Goal: Book appointment/travel/reservation

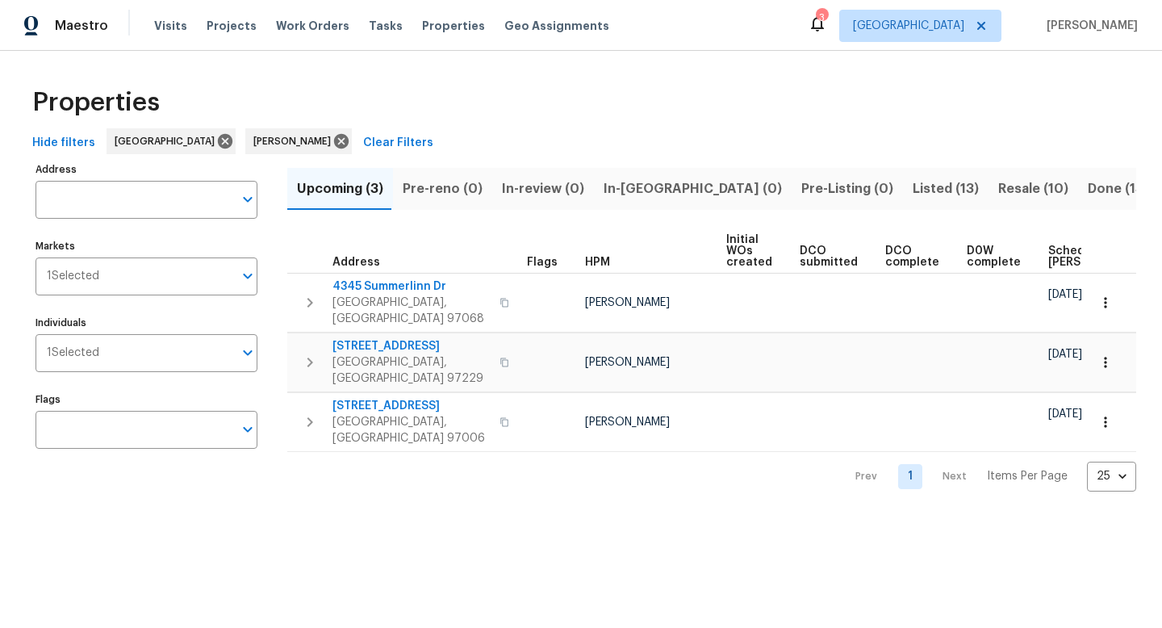
click at [913, 189] on span "Listed (13)" at bounding box center [946, 189] width 66 height 23
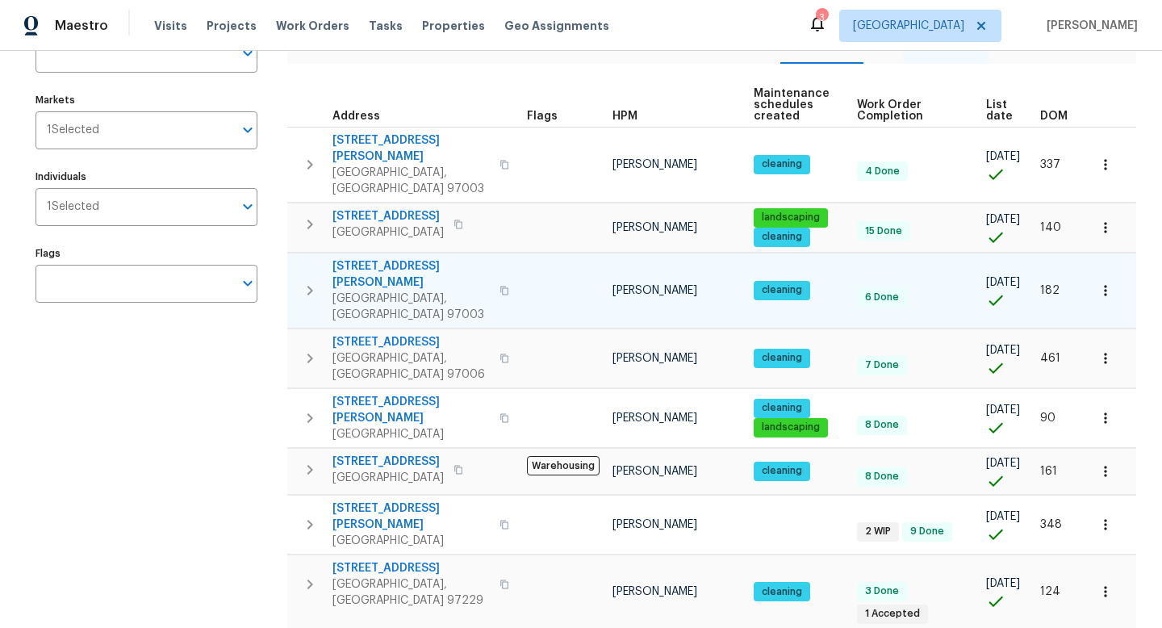
scroll to position [150, 0]
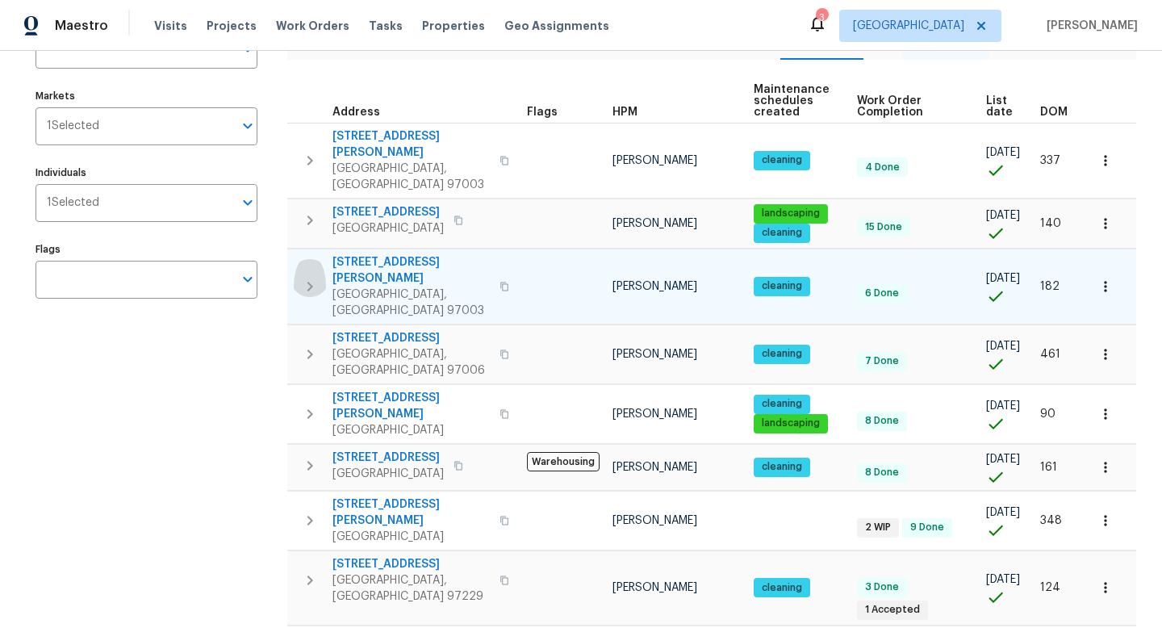
click at [311, 282] on icon "button" at bounding box center [310, 287] width 6 height 10
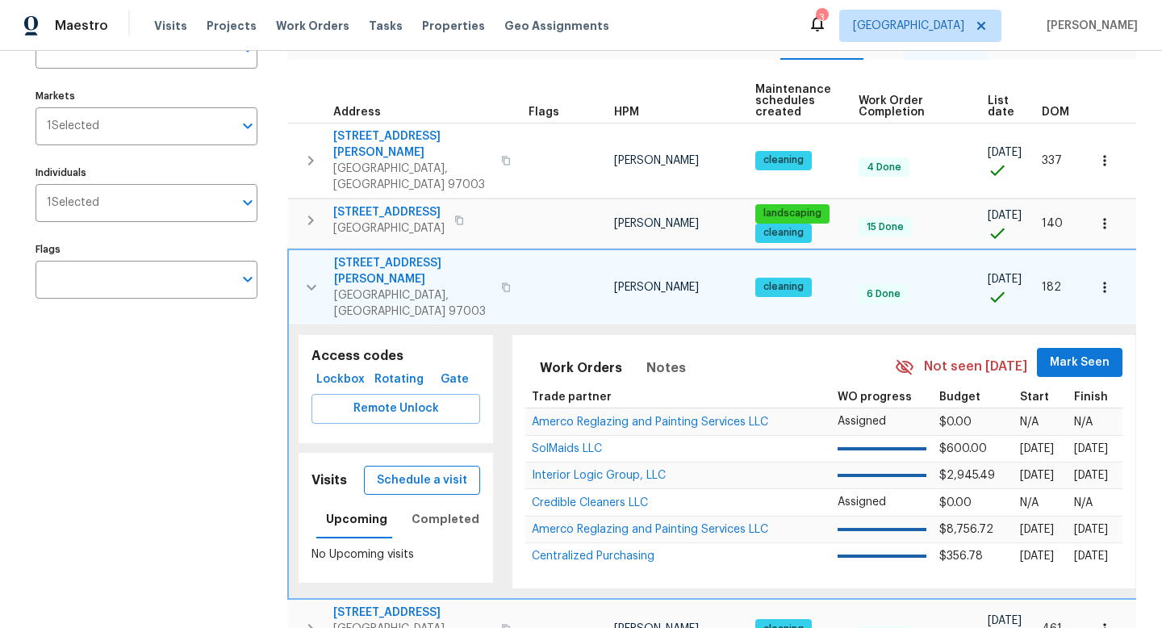
click at [433, 470] on span "Schedule a visit" at bounding box center [422, 480] width 90 height 20
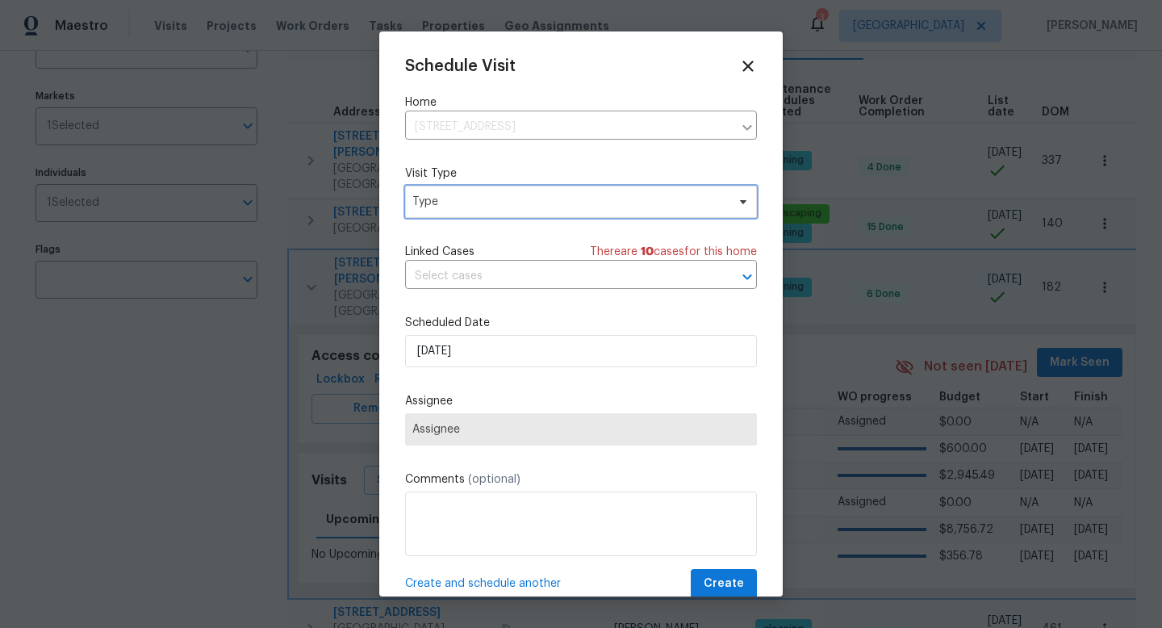
click at [460, 206] on span "Type" at bounding box center [569, 202] width 314 height 16
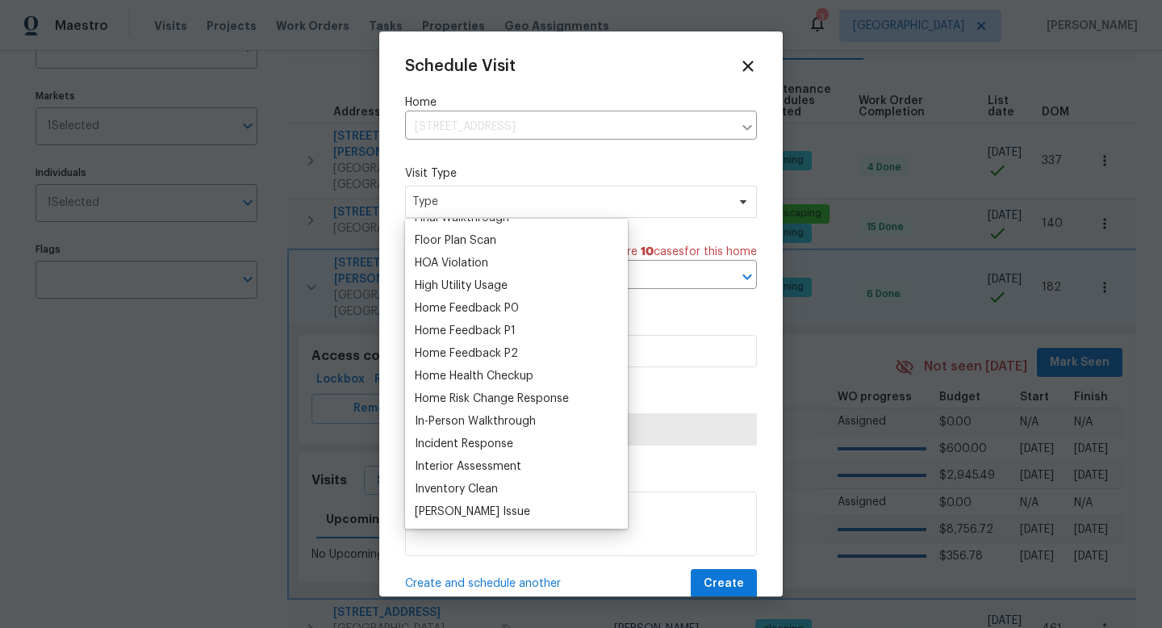
scroll to position [413, 0]
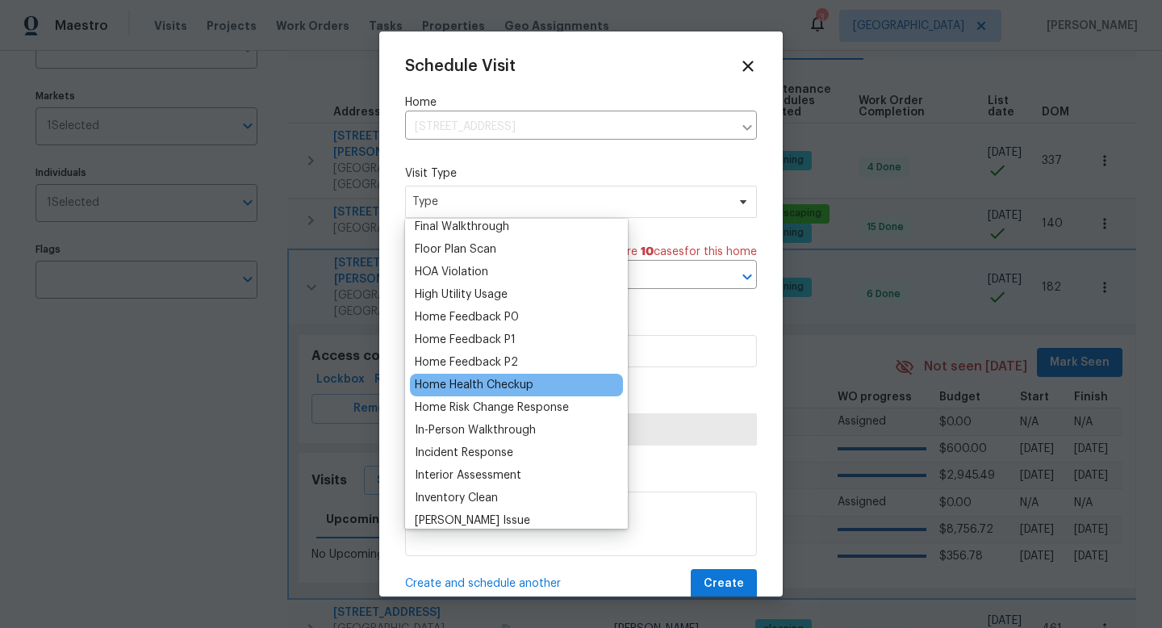
click at [461, 386] on div "Home Health Checkup" at bounding box center [474, 385] width 119 height 16
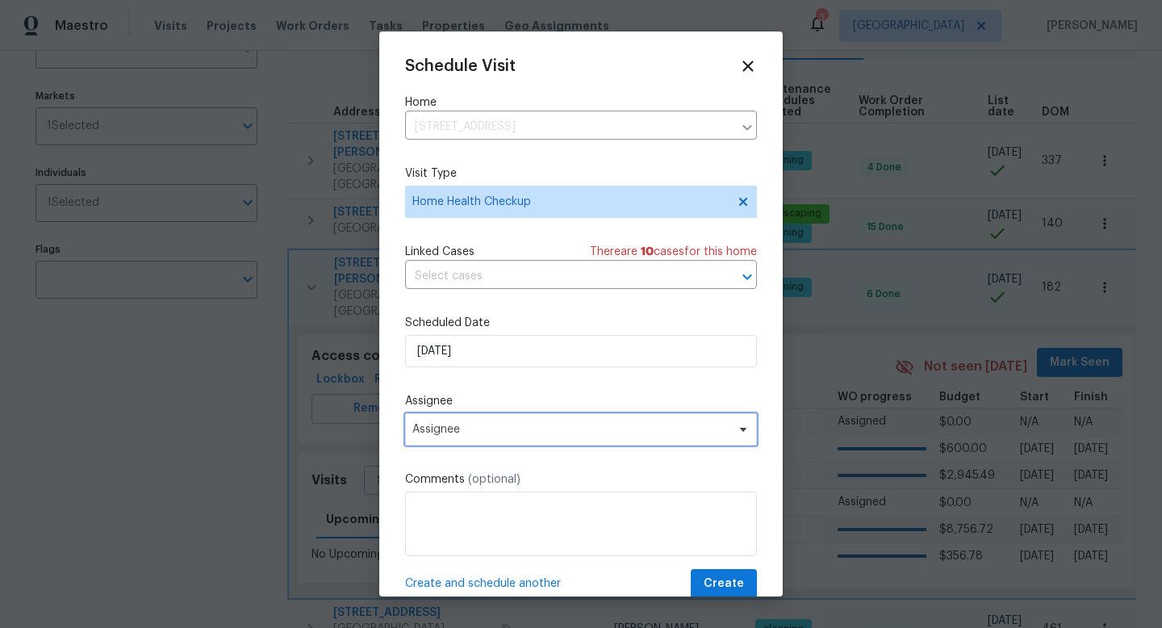
click at [478, 427] on span "Assignee" at bounding box center [570, 429] width 316 height 13
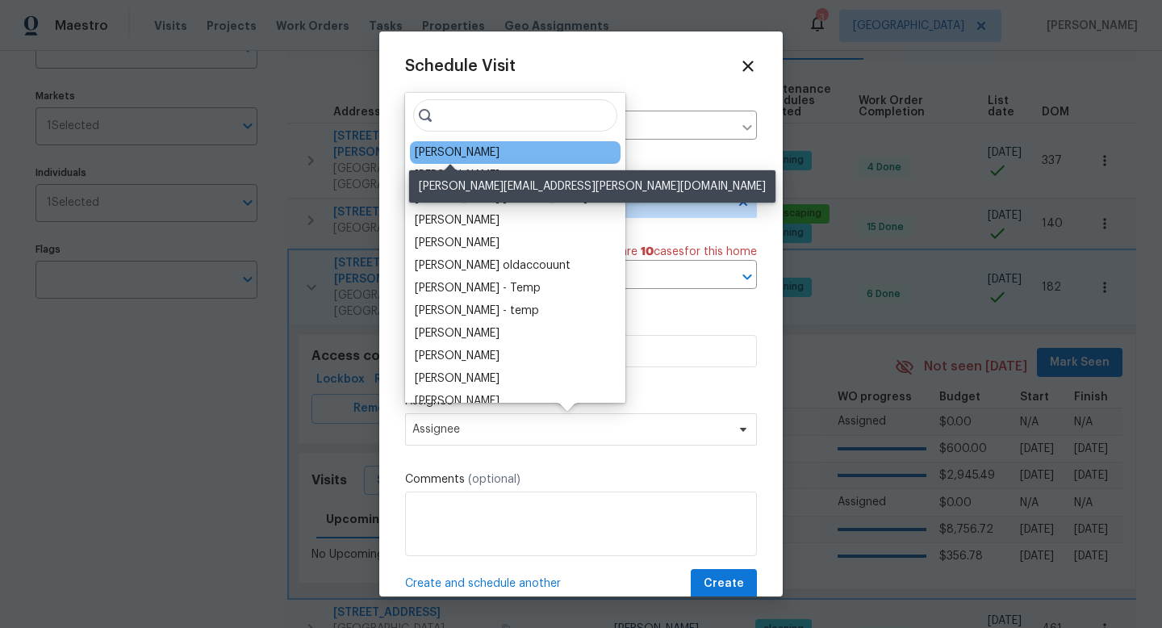
click at [460, 157] on div "[PERSON_NAME]" at bounding box center [457, 152] width 85 height 16
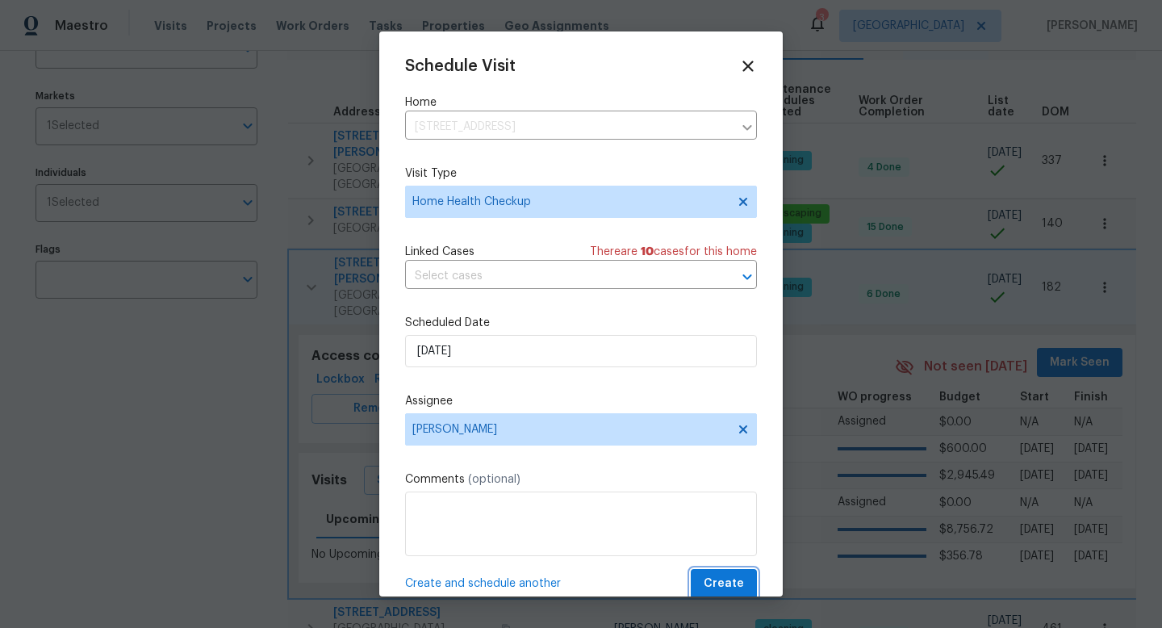
click at [719, 582] on span "Create" at bounding box center [724, 584] width 40 height 20
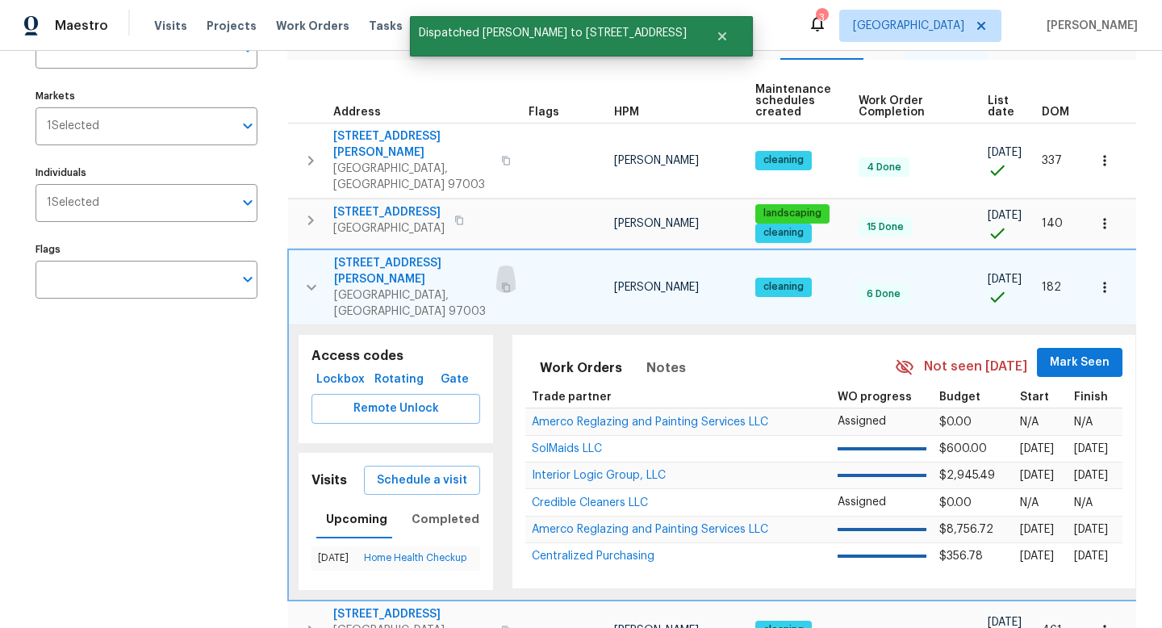
click at [508, 282] on icon "button" at bounding box center [506, 287] width 10 height 10
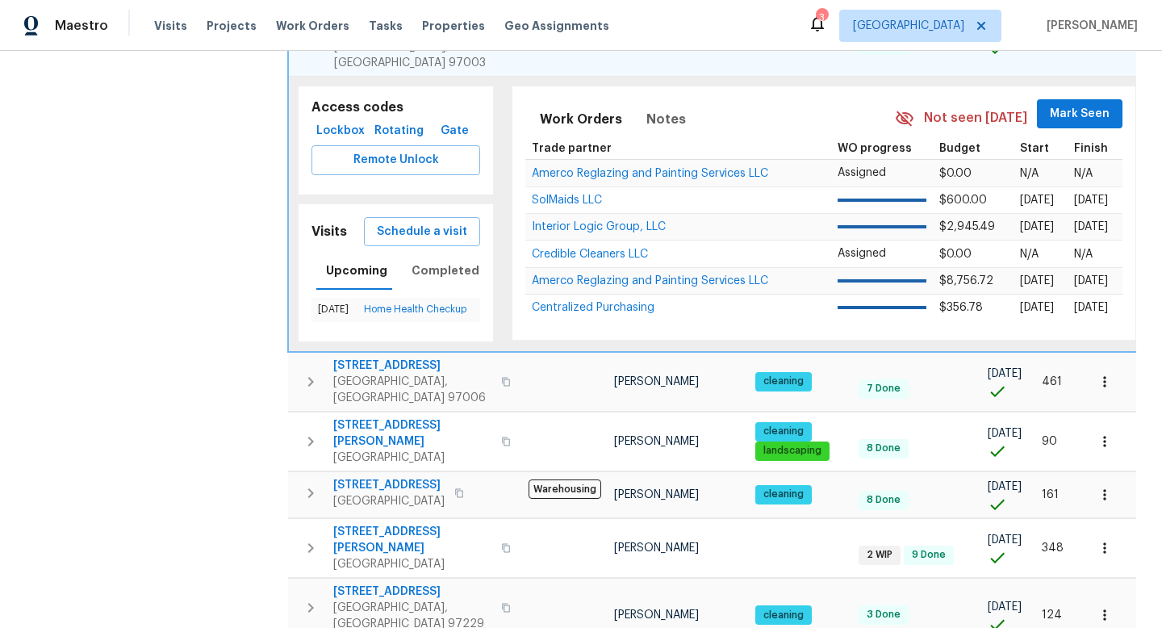
scroll to position [428, 0]
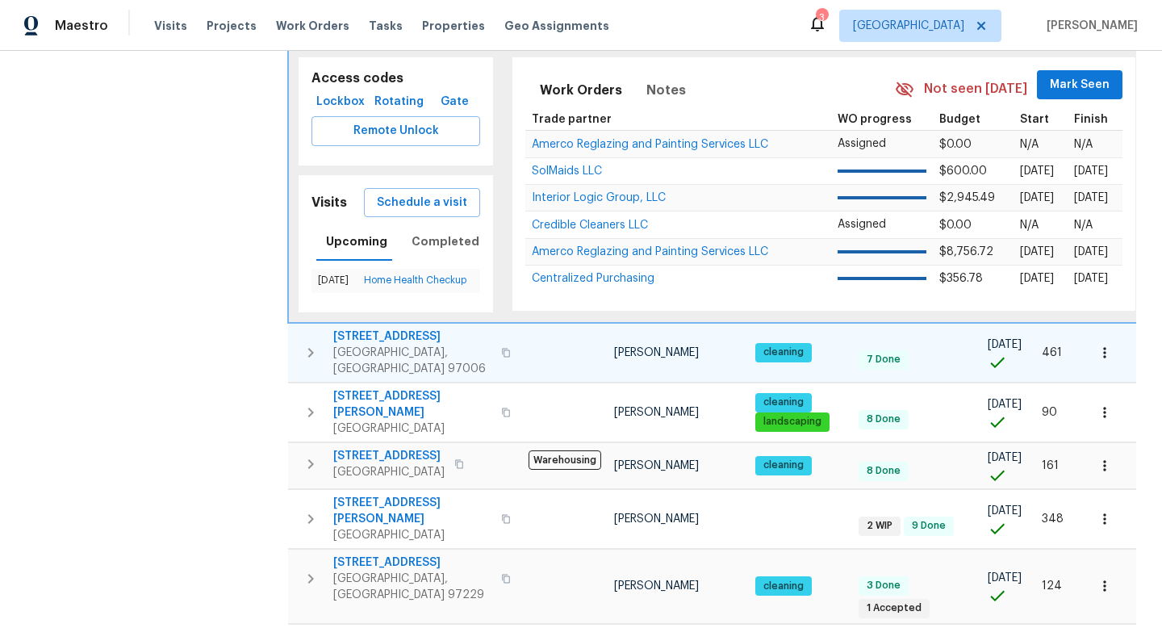
click at [311, 343] on icon "button" at bounding box center [310, 352] width 19 height 19
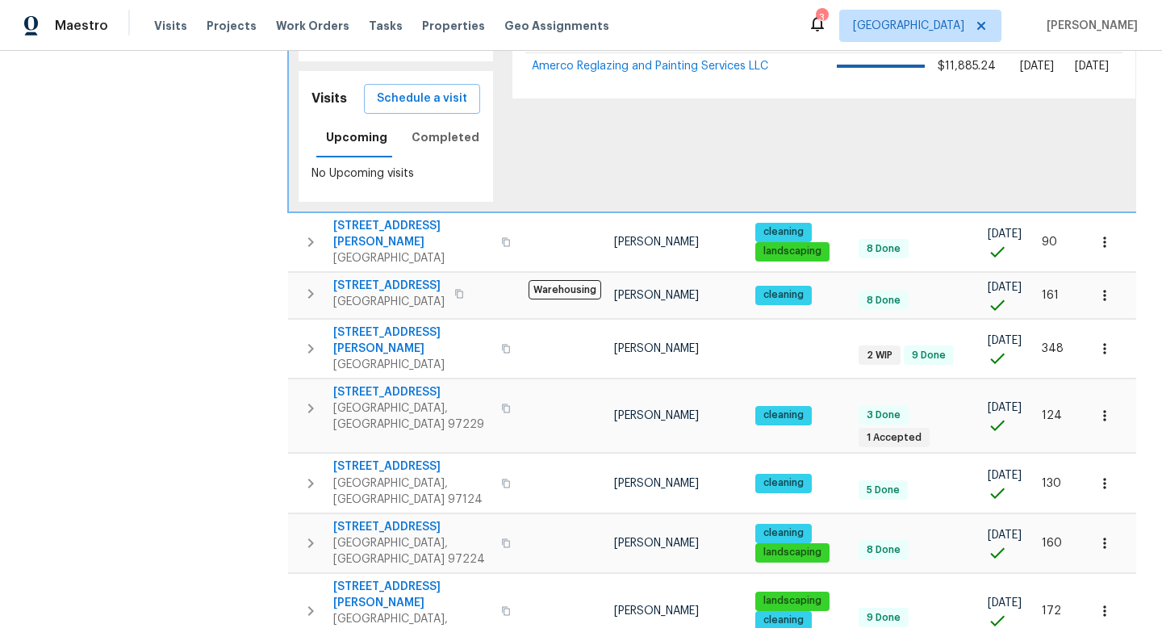
scroll to position [608, 0]
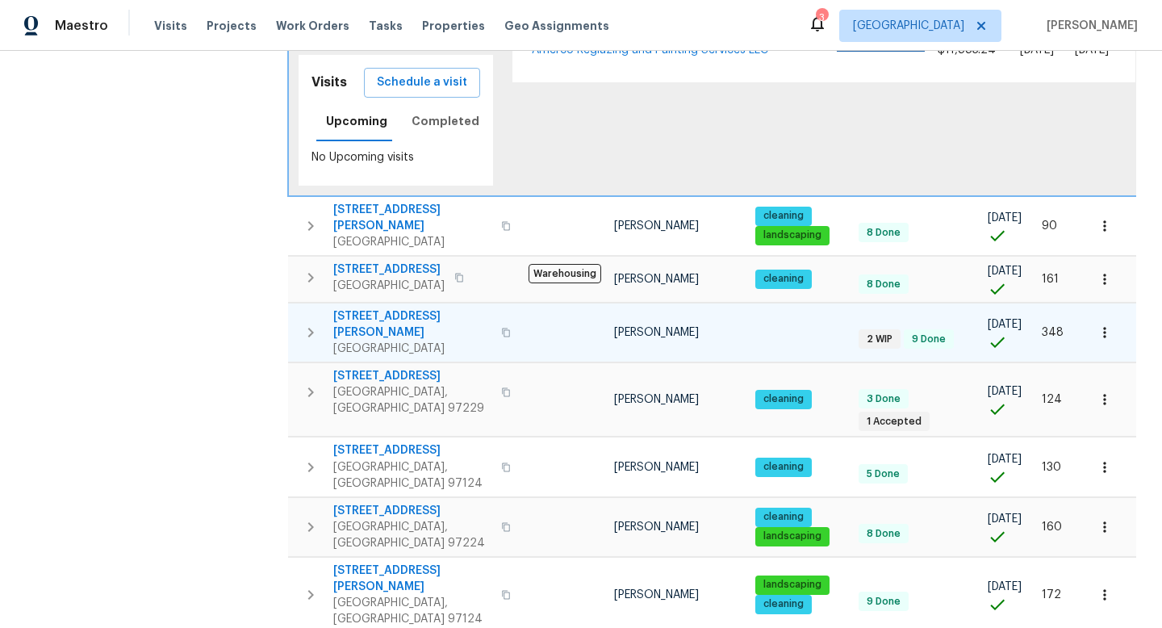
click at [313, 323] on icon "button" at bounding box center [310, 332] width 19 height 19
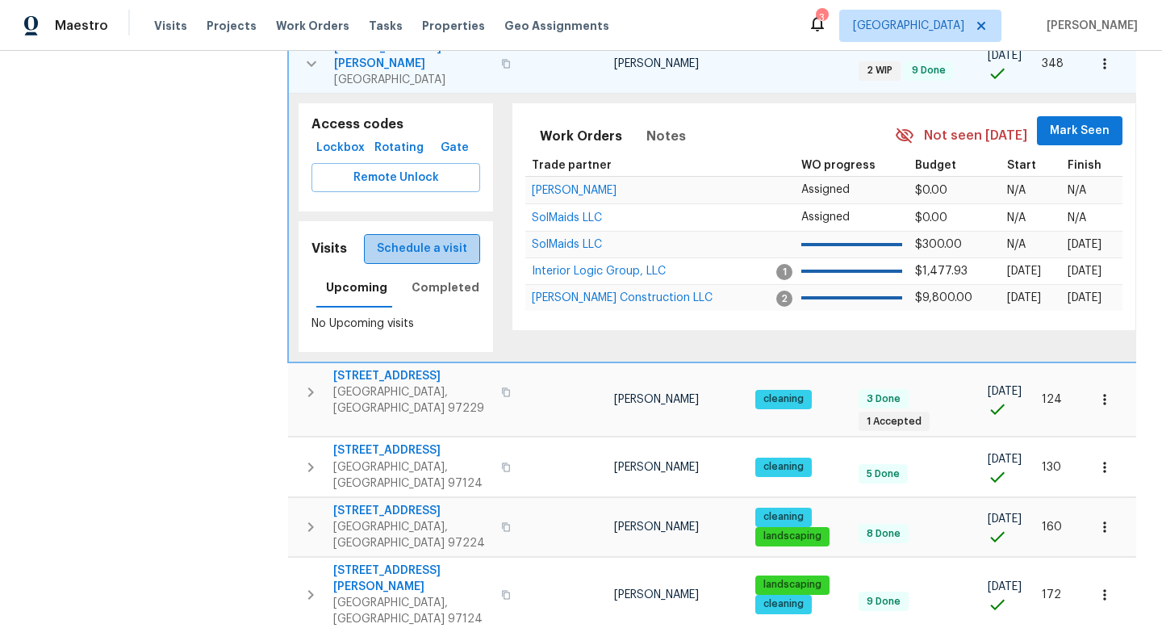
click at [429, 239] on span "Schedule a visit" at bounding box center [422, 249] width 90 height 20
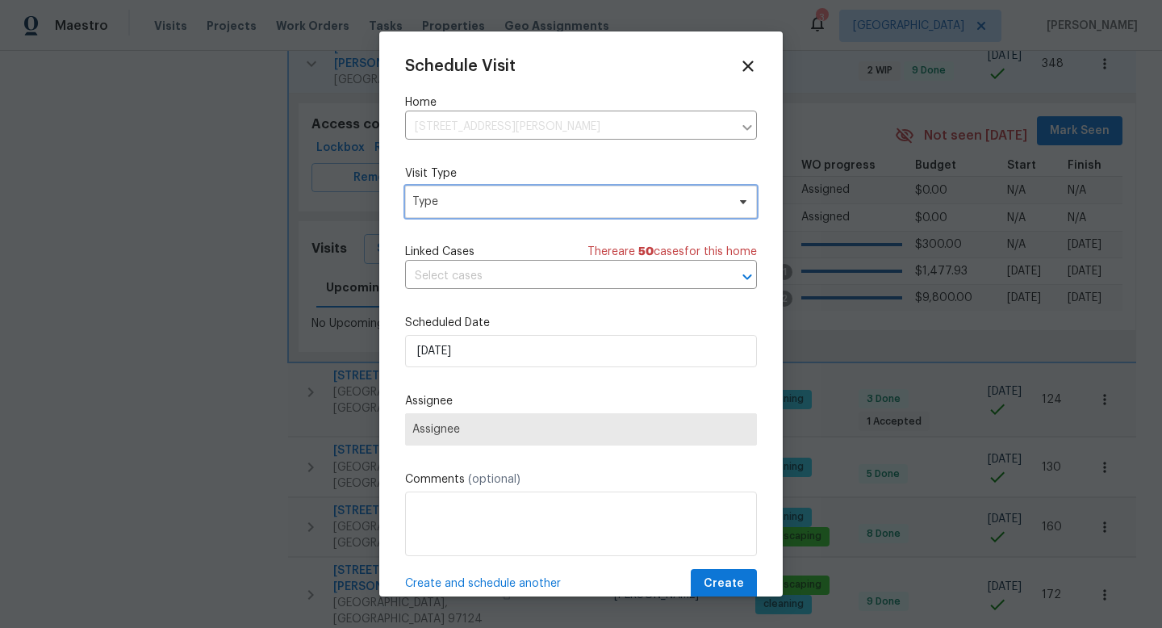
click at [460, 198] on span "Type" at bounding box center [569, 202] width 314 height 16
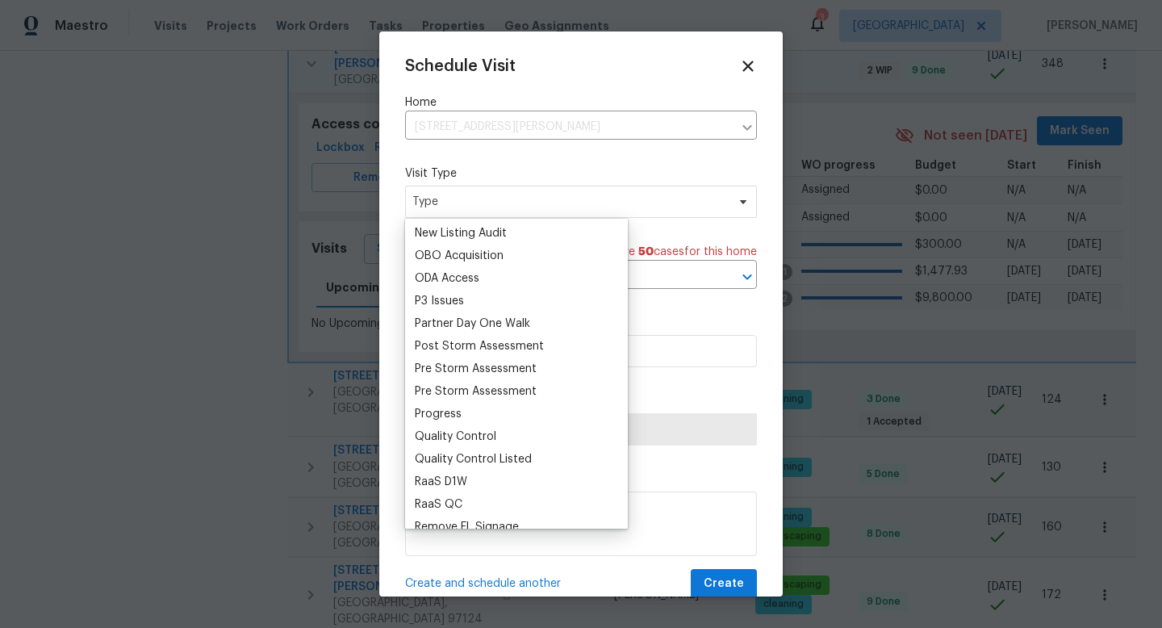
scroll to position [894, 0]
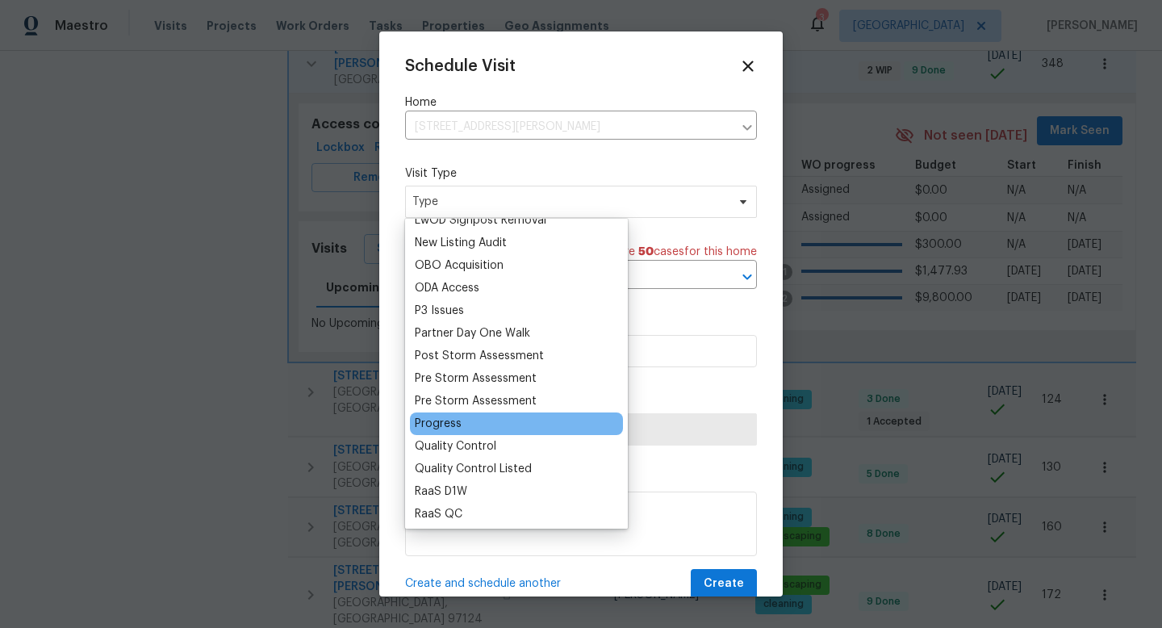
click at [438, 422] on div "Progress" at bounding box center [438, 424] width 47 height 16
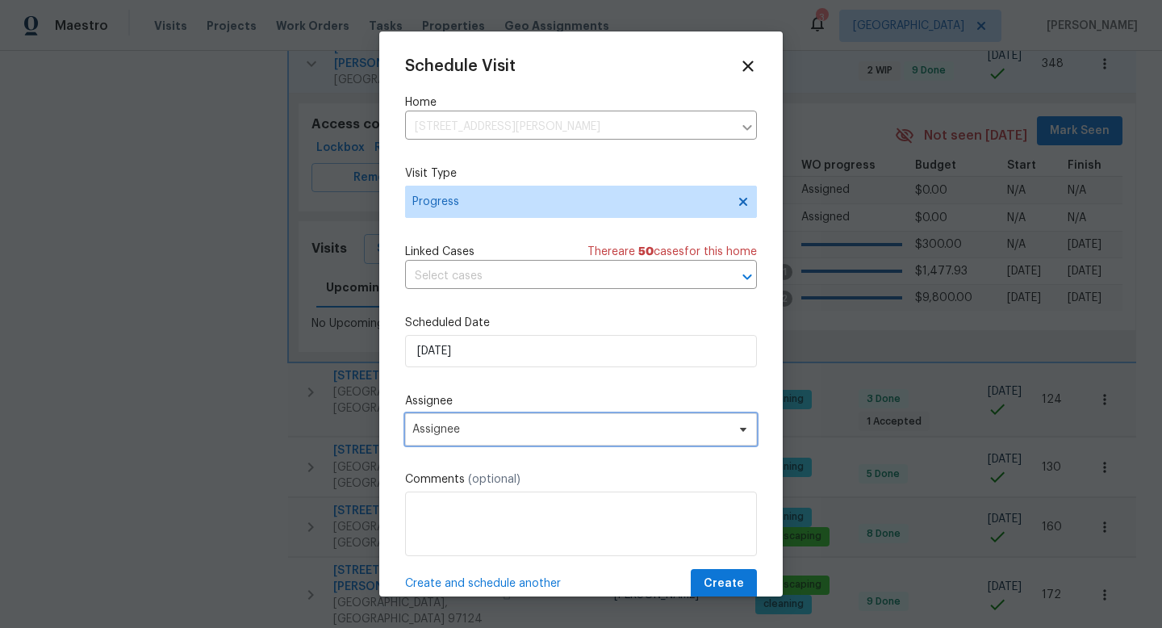
click at [479, 429] on span "Assignee" at bounding box center [570, 429] width 316 height 13
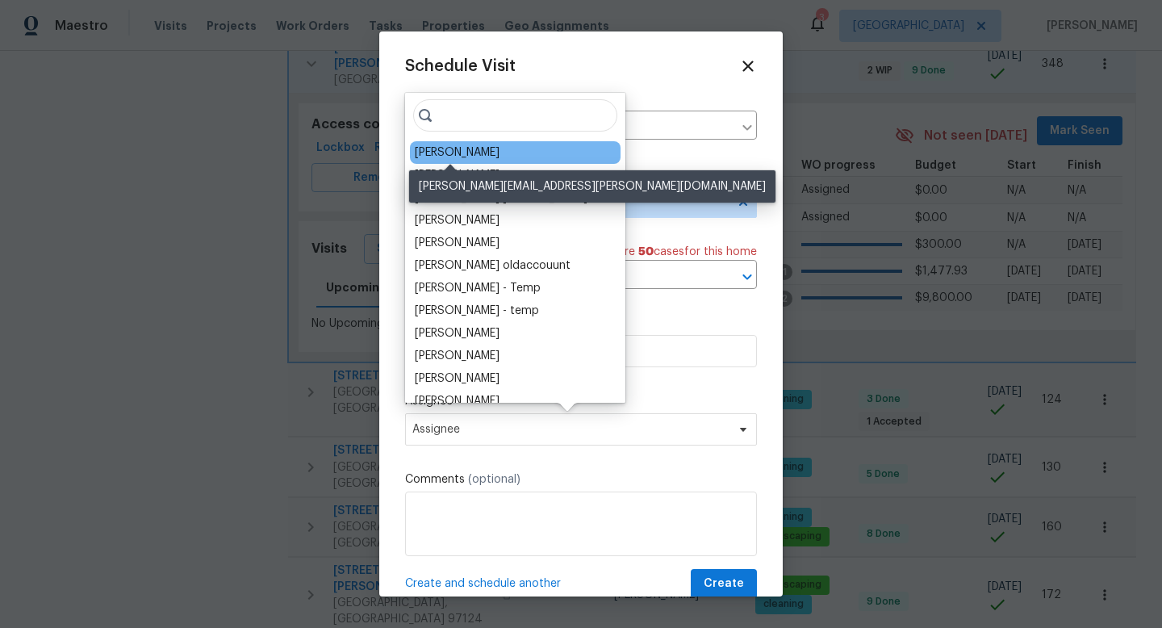
click at [467, 158] on div "[PERSON_NAME]" at bounding box center [457, 152] width 85 height 16
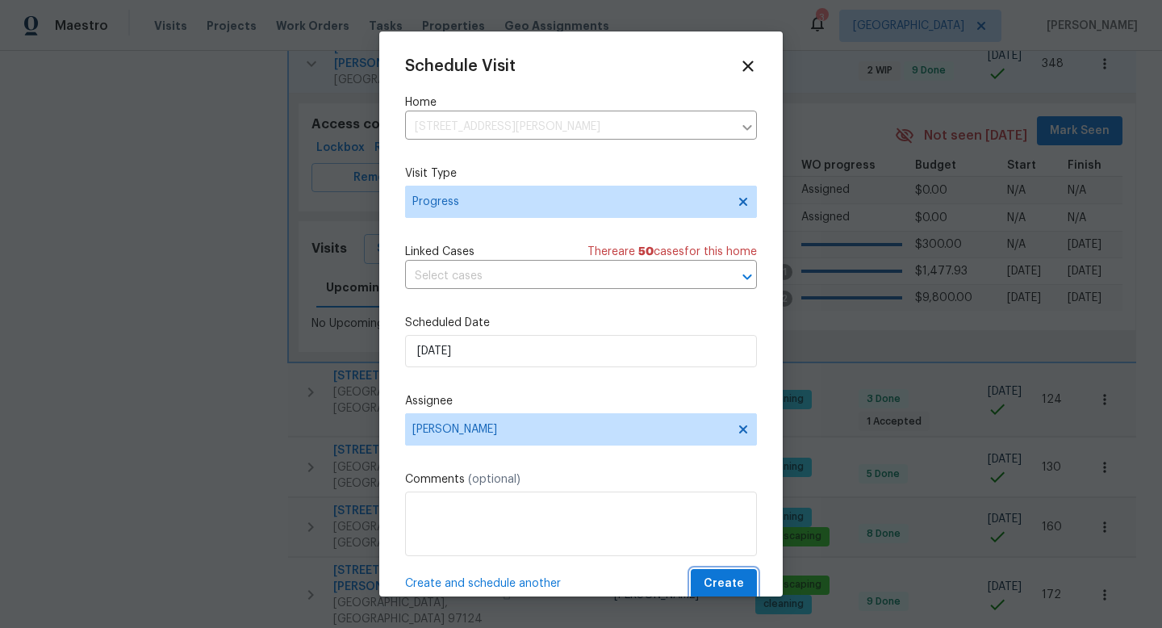
click at [727, 581] on span "Create" at bounding box center [724, 584] width 40 height 20
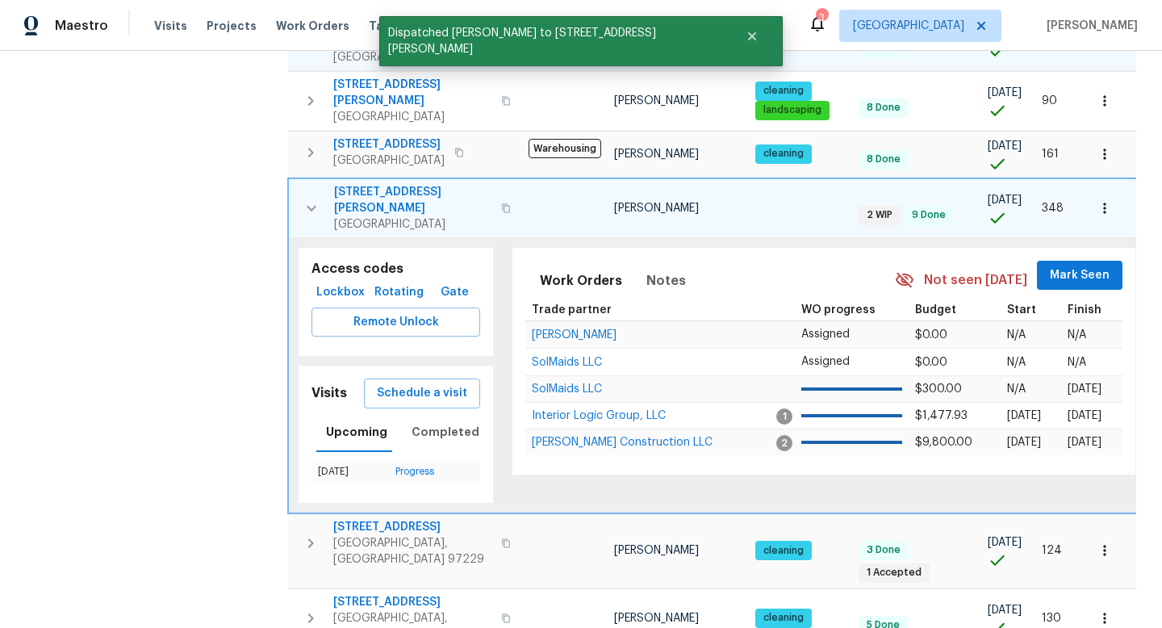
scroll to position [457, 0]
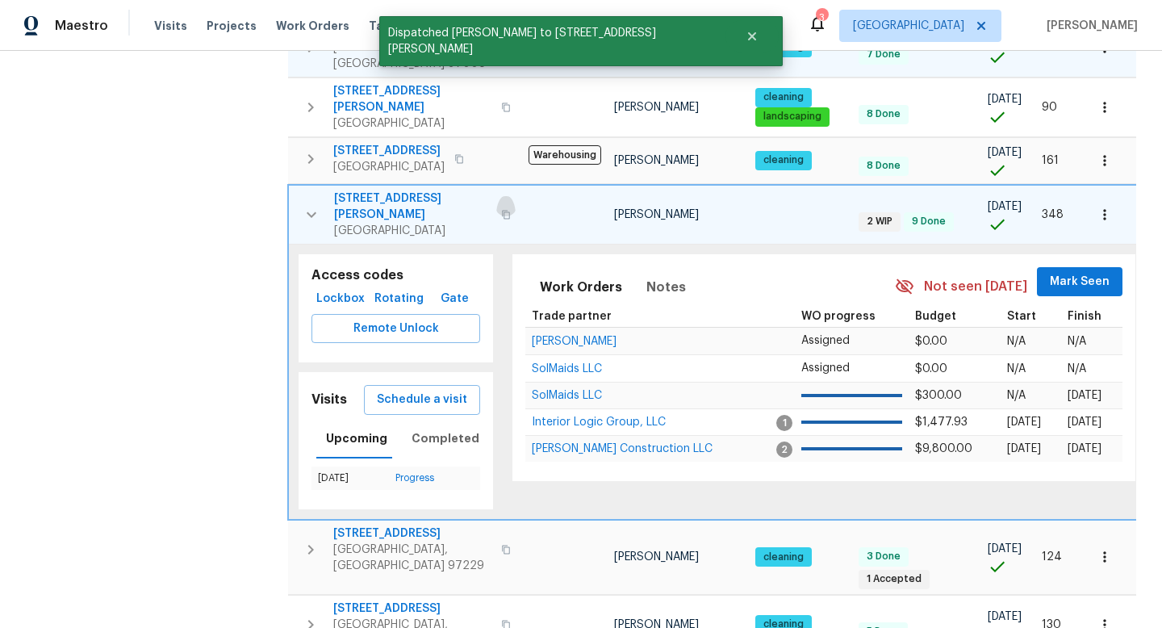
click at [501, 210] on icon "button" at bounding box center [506, 215] width 10 height 10
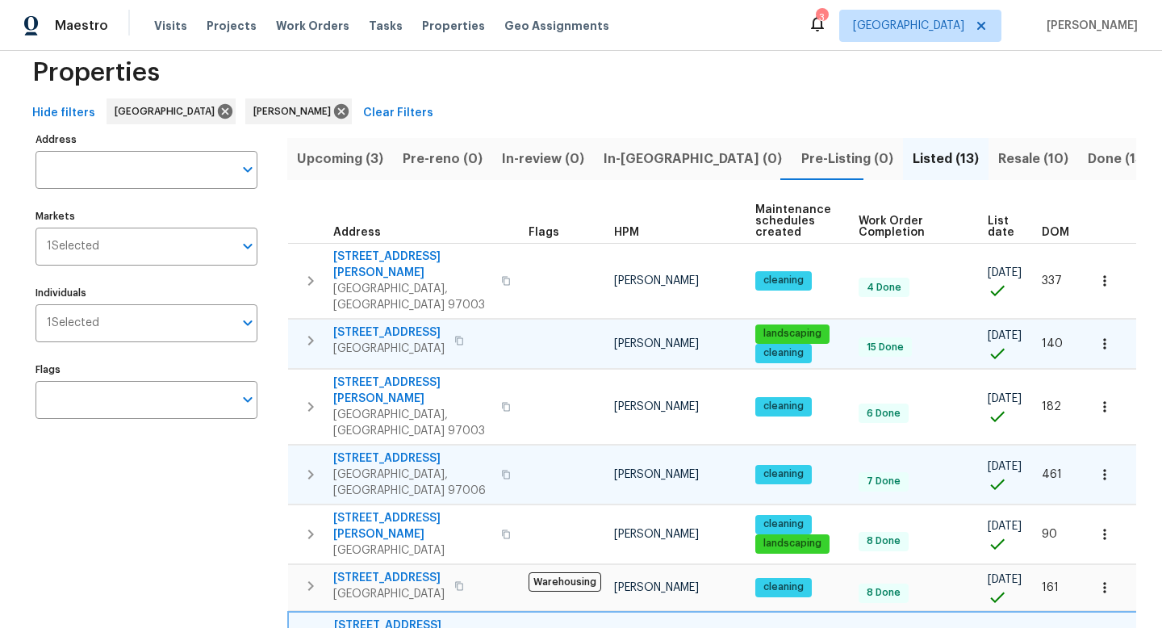
scroll to position [19, 0]
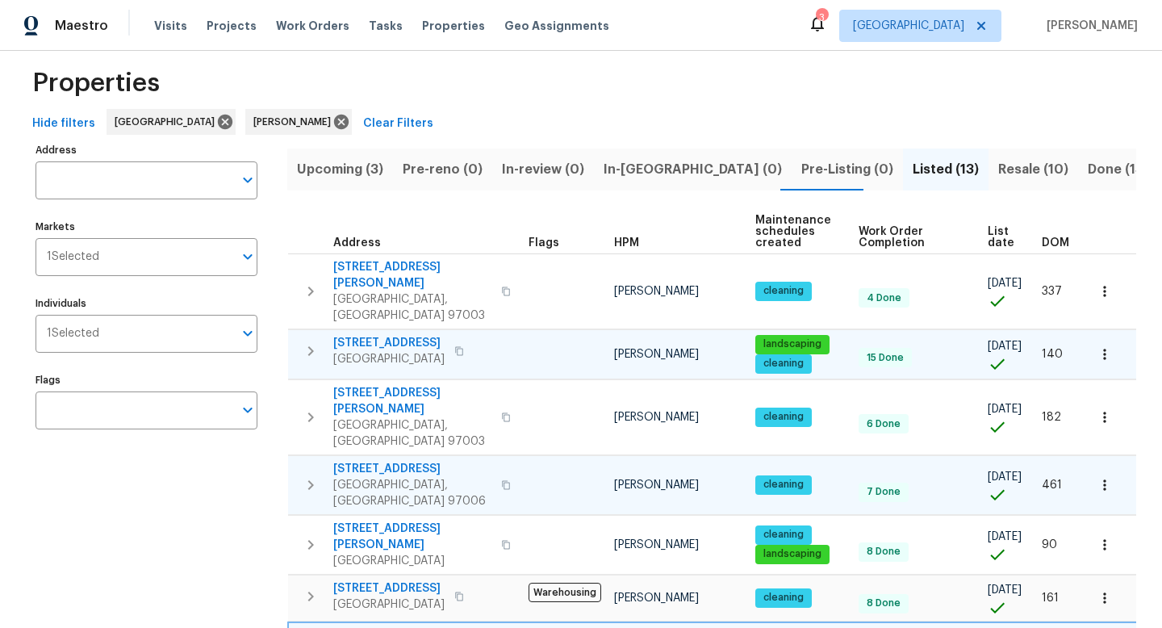
click at [314, 341] on icon "button" at bounding box center [310, 350] width 19 height 19
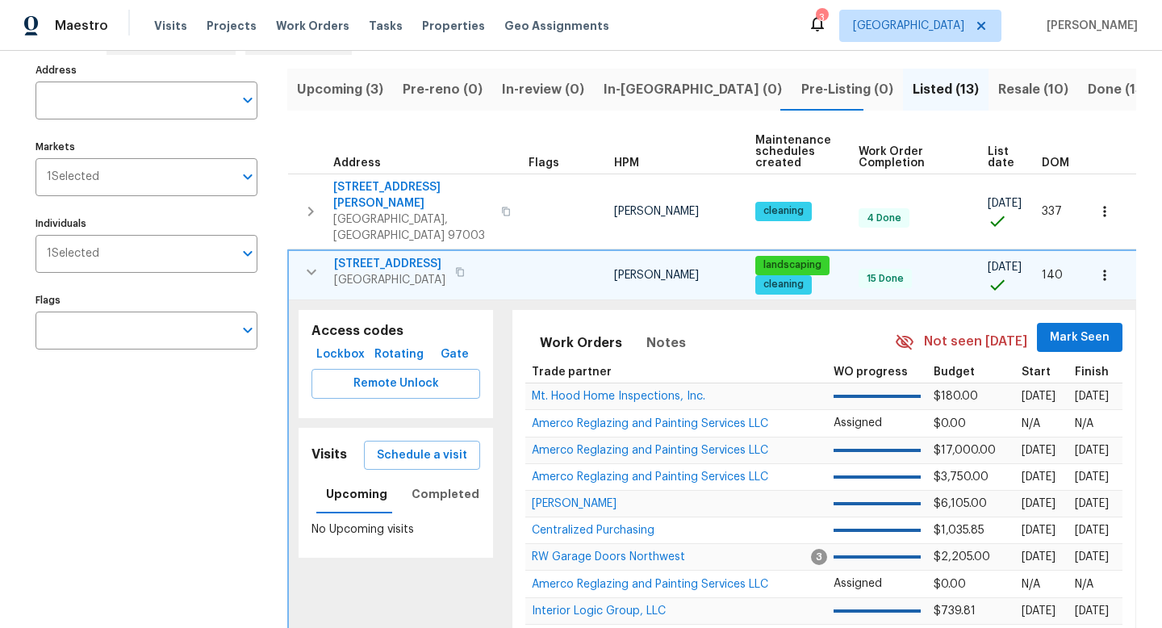
scroll to position [148, 0]
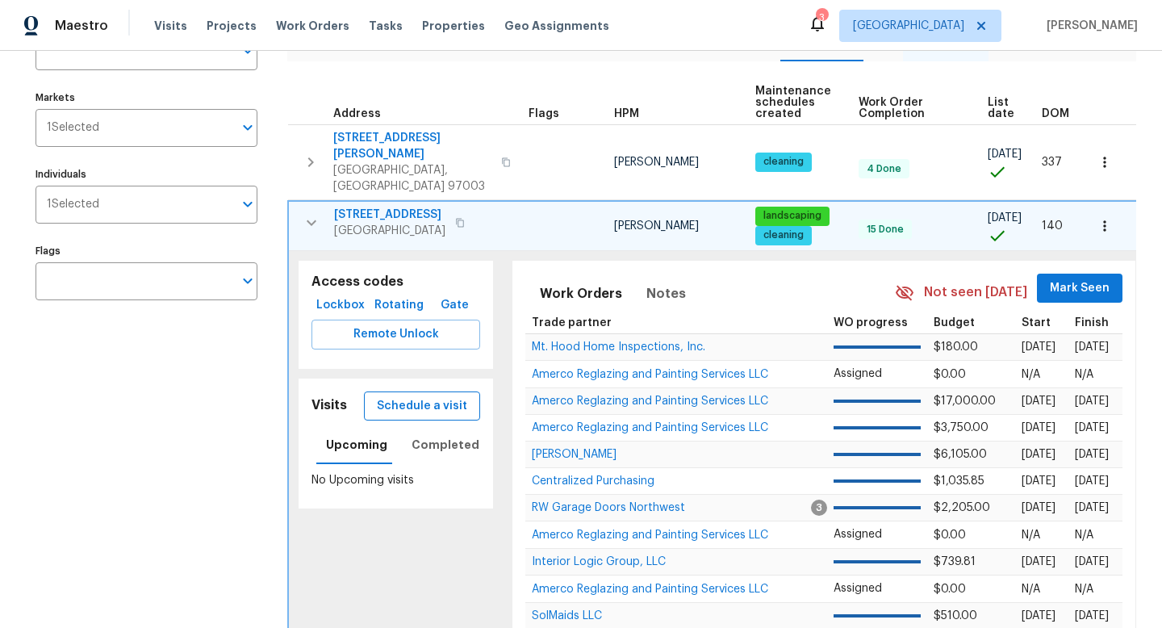
click at [421, 396] on span "Schedule a visit" at bounding box center [422, 406] width 90 height 20
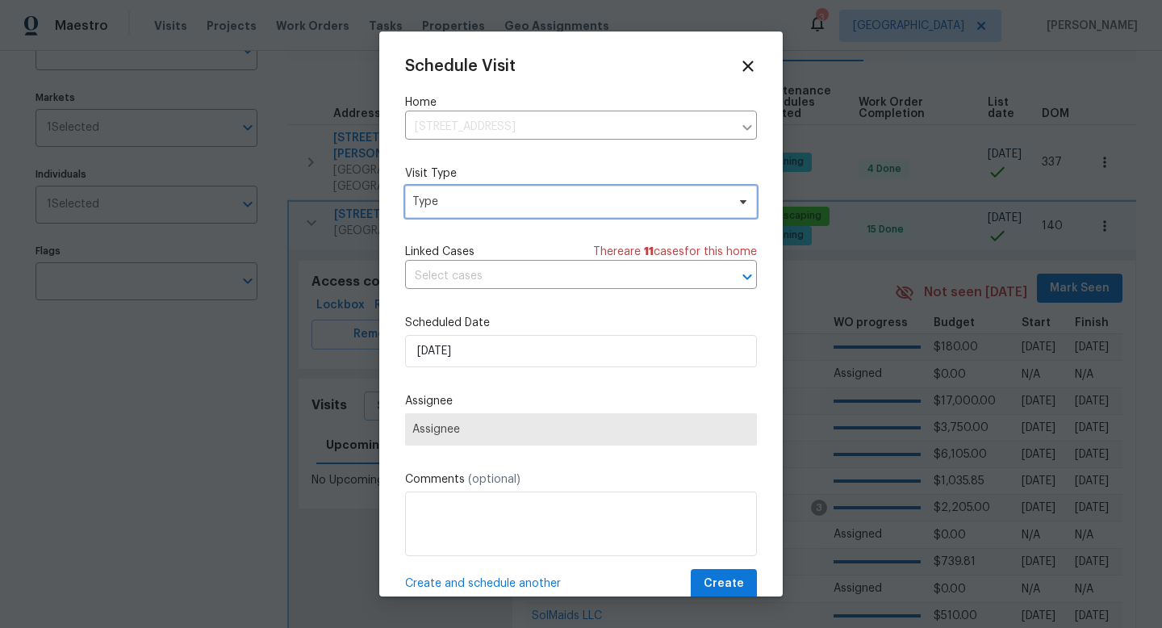
click at [471, 198] on span "Type" at bounding box center [569, 202] width 314 height 16
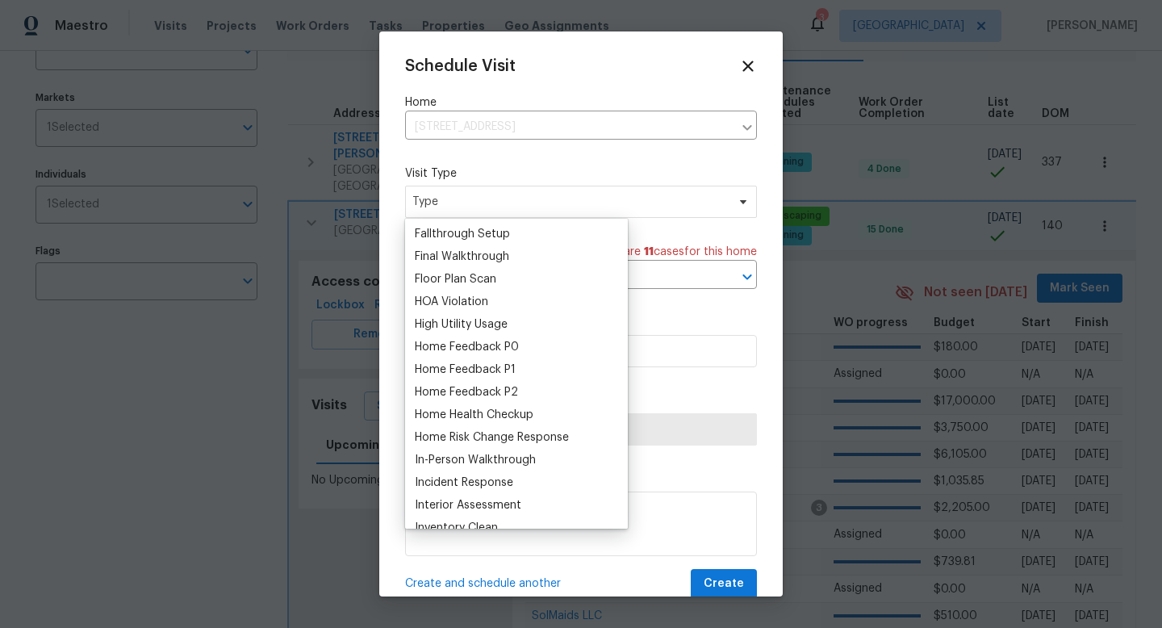
scroll to position [397, 0]
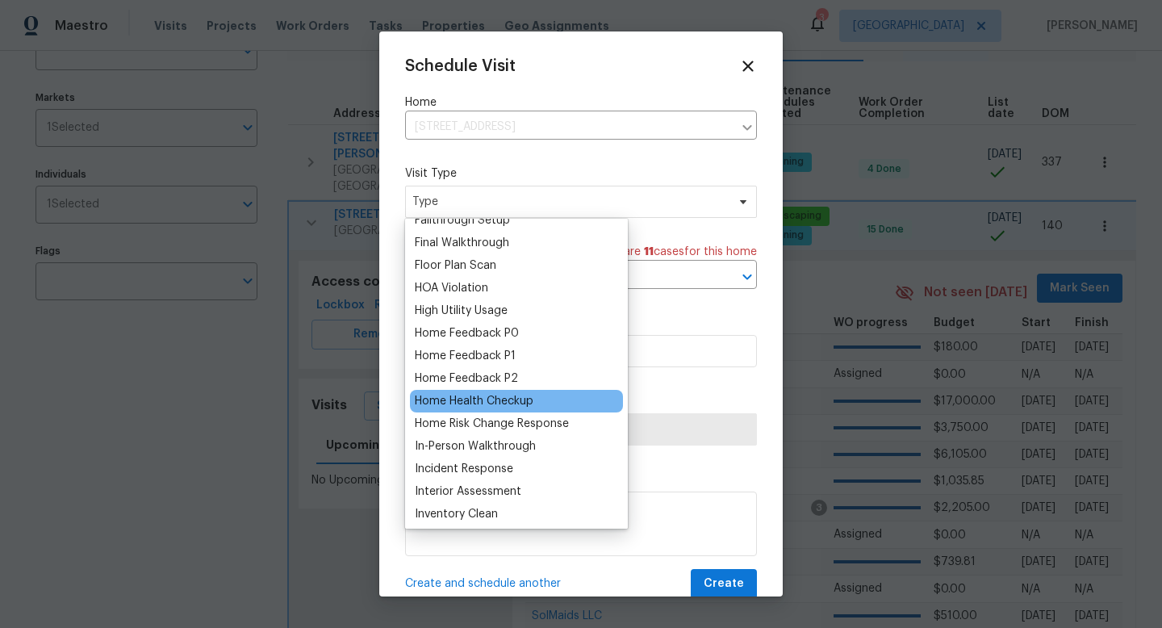
click at [461, 402] on div "Home Health Checkup" at bounding box center [474, 401] width 119 height 16
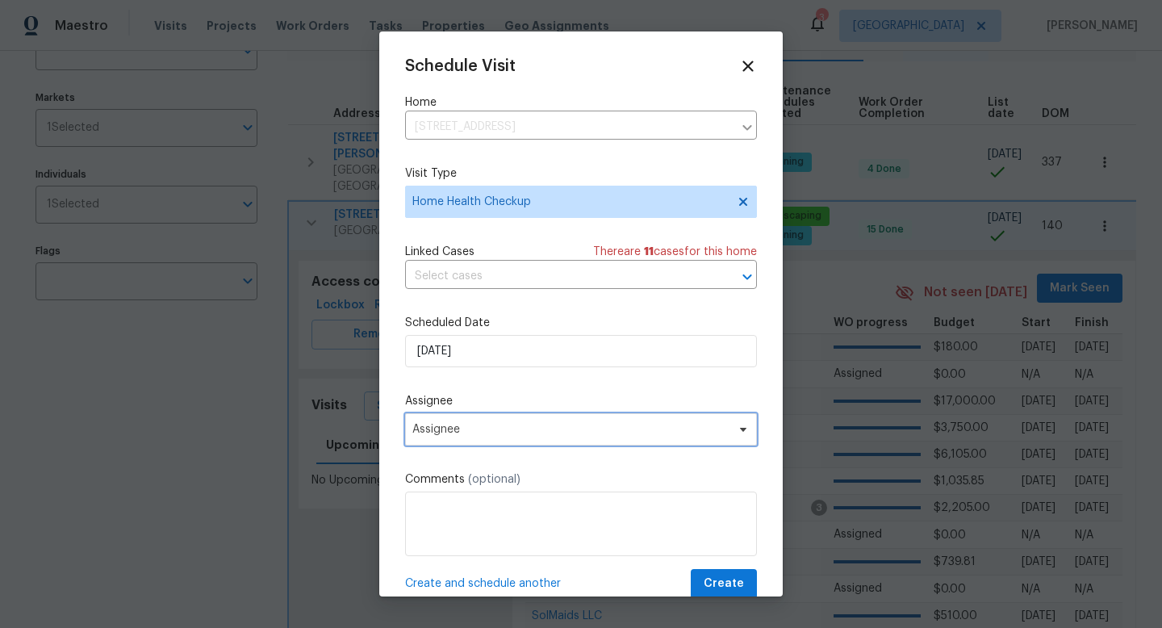
click at [483, 430] on span "Assignee" at bounding box center [570, 429] width 316 height 13
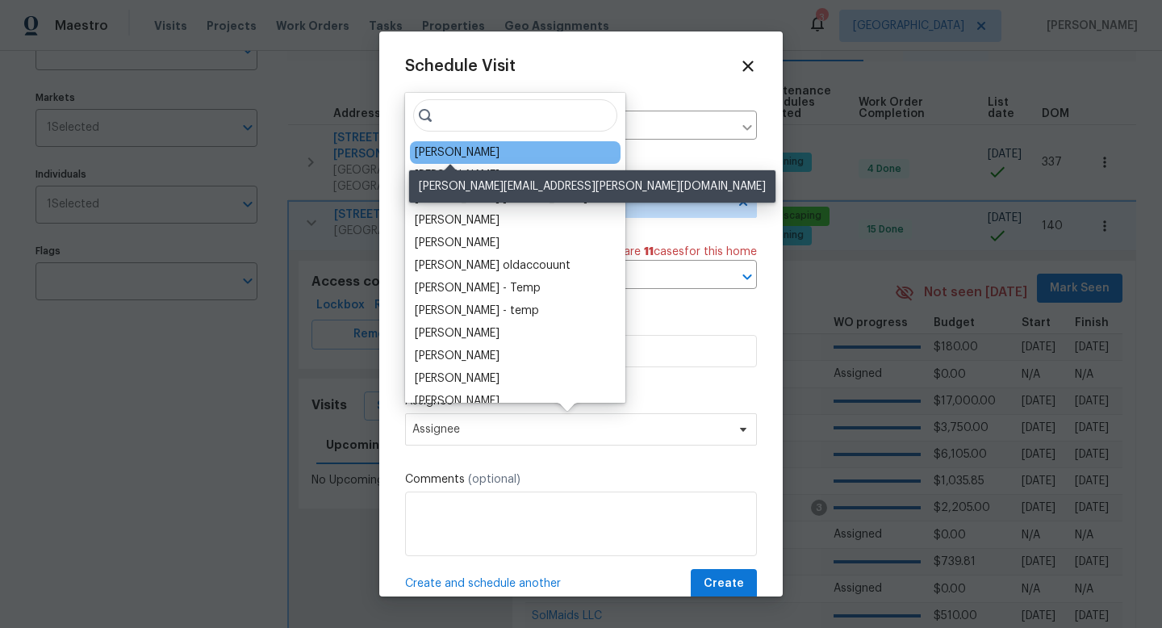
click at [477, 154] on div "[PERSON_NAME]" at bounding box center [457, 152] width 85 height 16
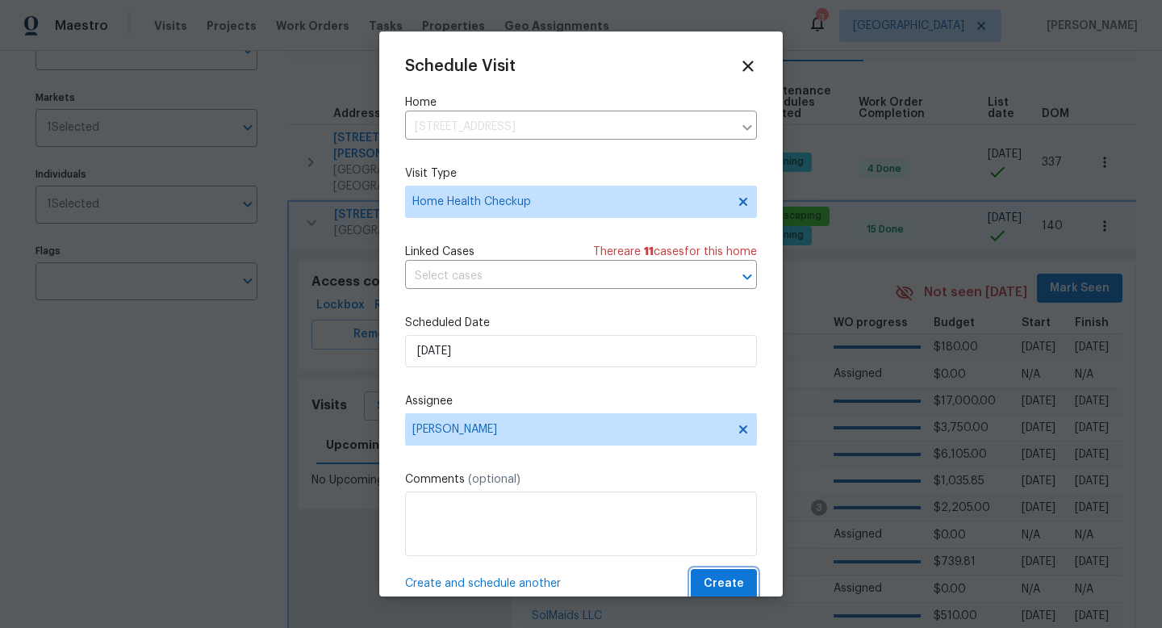
click at [733, 580] on span "Create" at bounding box center [724, 584] width 40 height 20
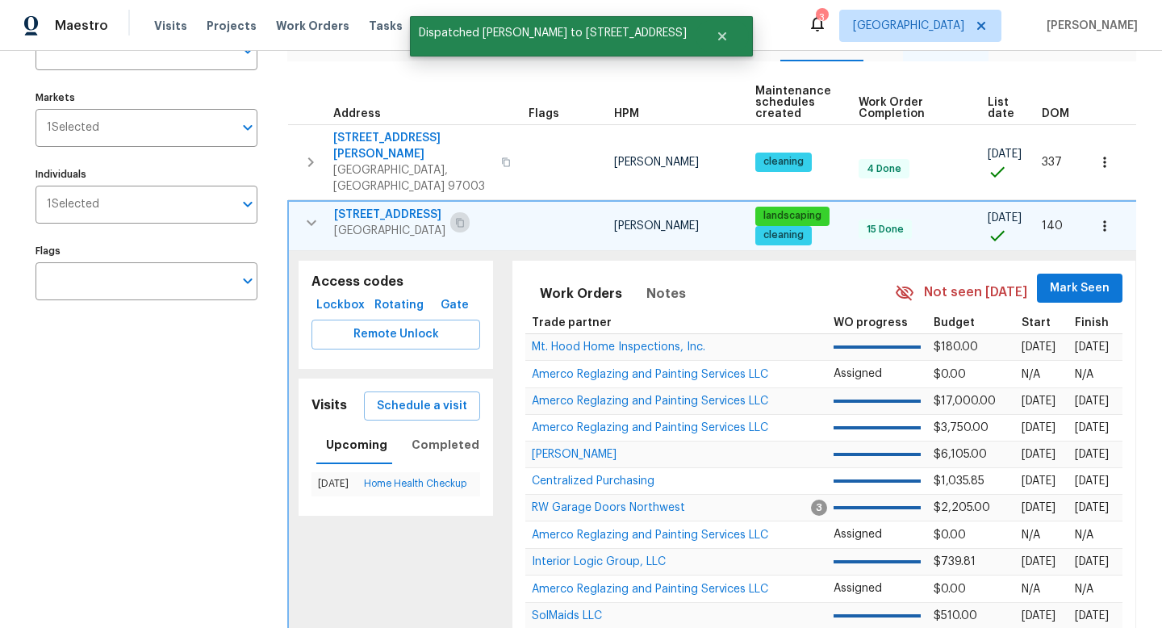
click at [456, 218] on icon "button" at bounding box center [460, 222] width 8 height 9
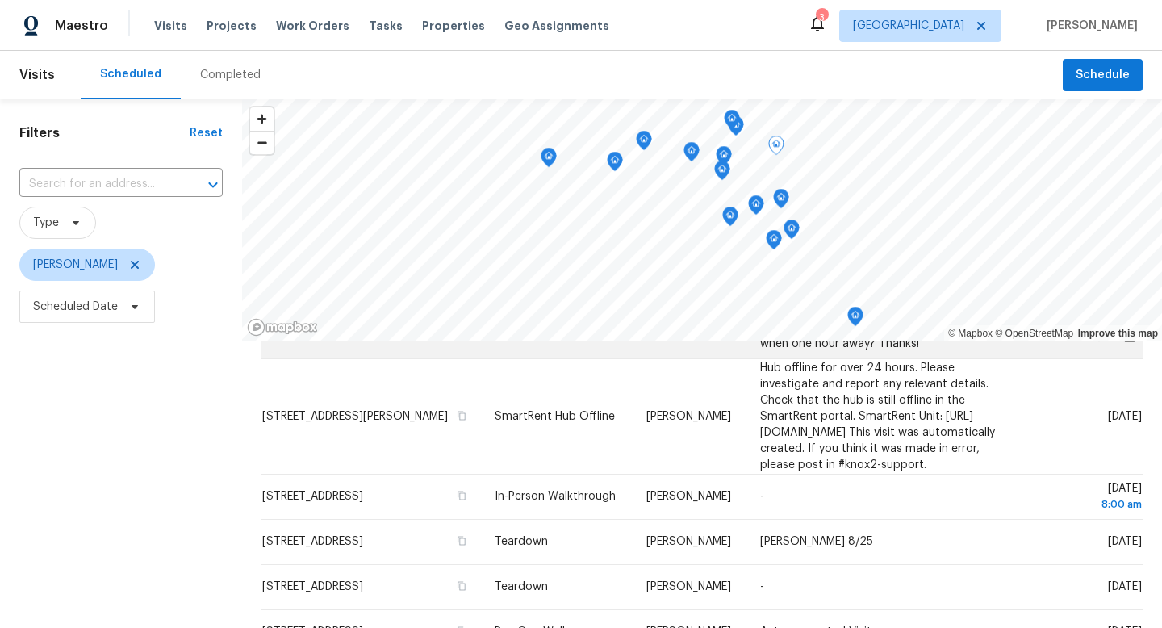
scroll to position [167, 0]
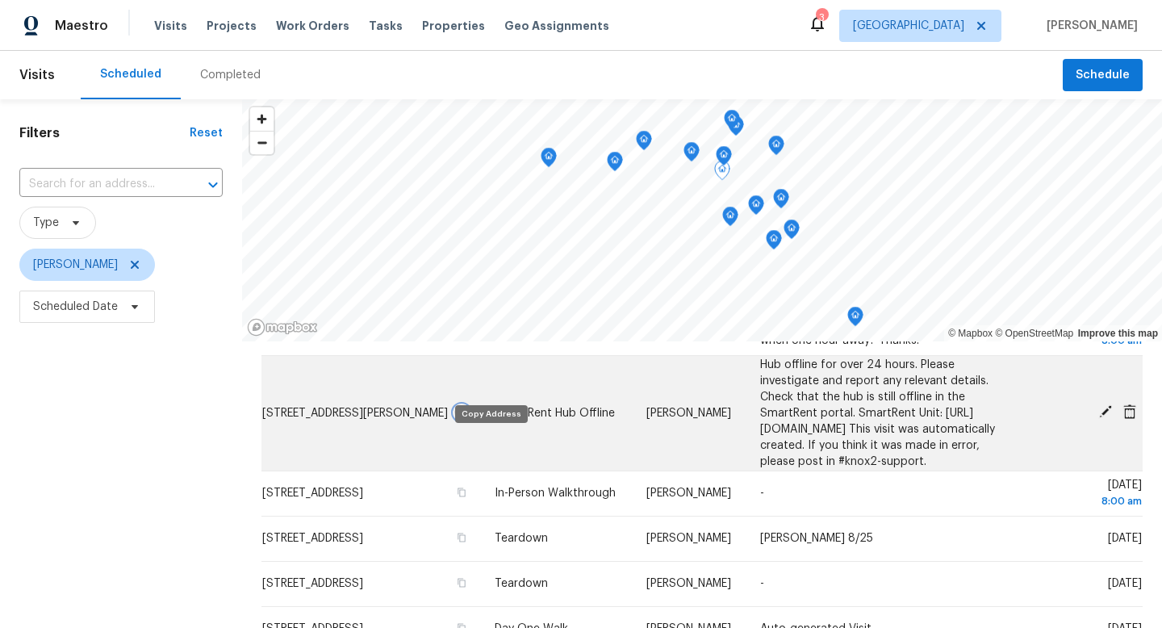
click at [466, 416] on icon "button" at bounding box center [462, 411] width 8 height 9
